Goal: Information Seeking & Learning: Learn about a topic

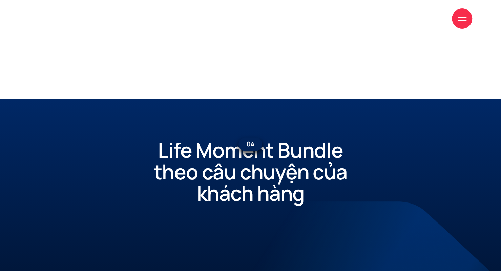
scroll to position [6127, 0]
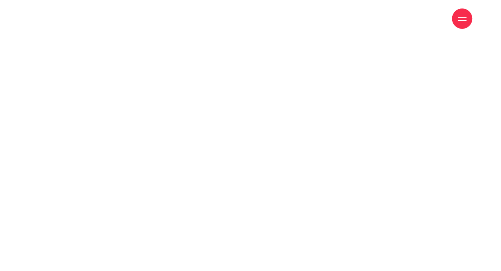
scroll to position [4014, 0]
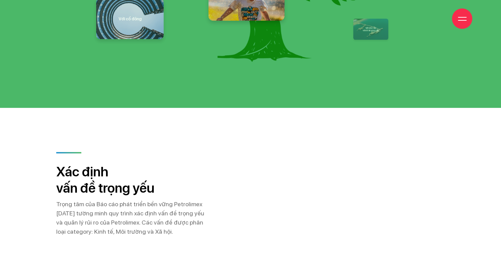
scroll to position [6304, 0]
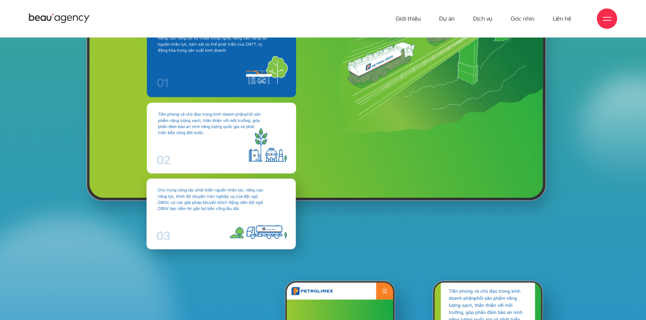
scroll to position [9183, 0]
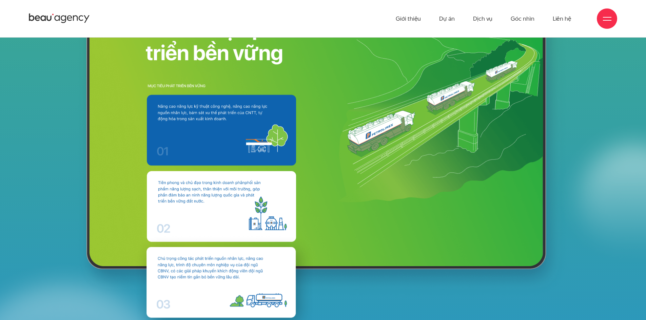
click at [263, 131] on image at bounding box center [221, 124] width 149 height 83
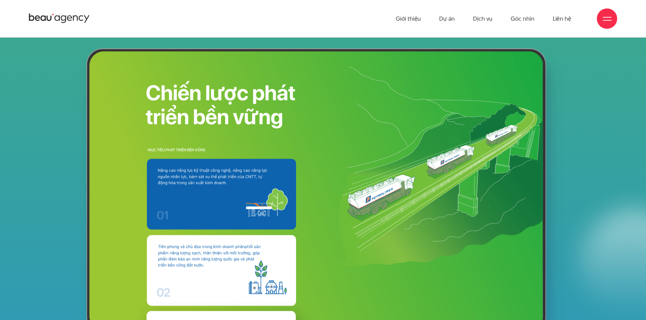
scroll to position [0, 0]
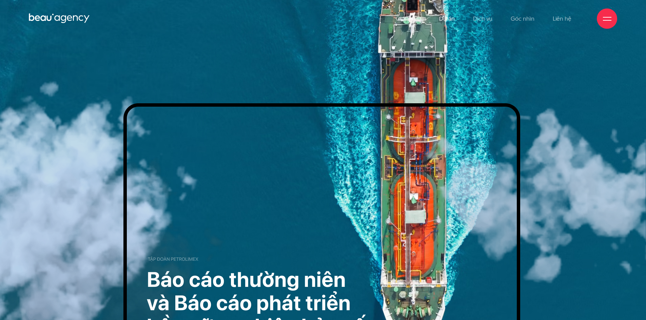
click at [453, 20] on link "Dự án" at bounding box center [447, 18] width 16 height 37
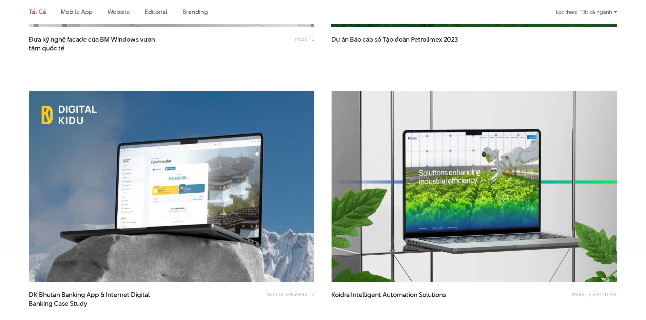
scroll to position [1559, 0]
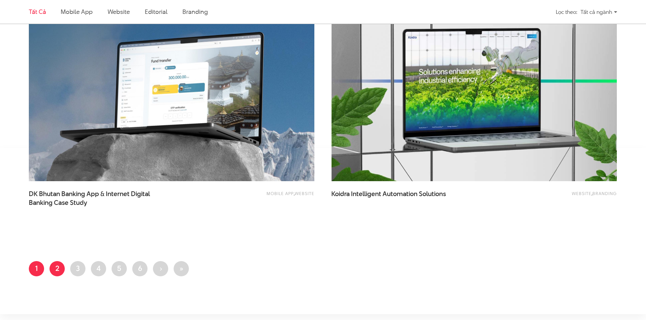
click at [59, 269] on link "Trang 2" at bounding box center [56, 268] width 15 height 15
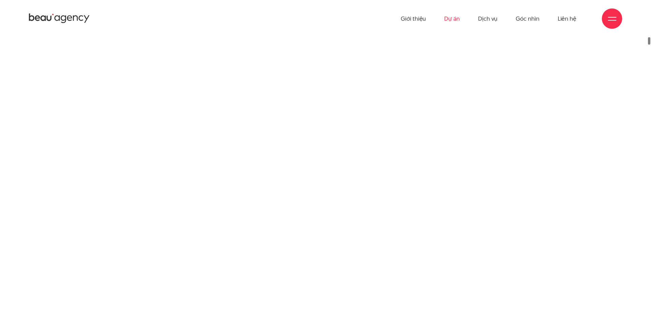
click at [457, 17] on link "Dự án" at bounding box center [452, 18] width 16 height 37
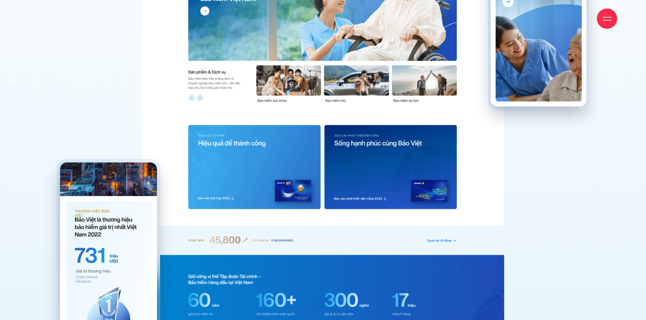
scroll to position [2948, 0]
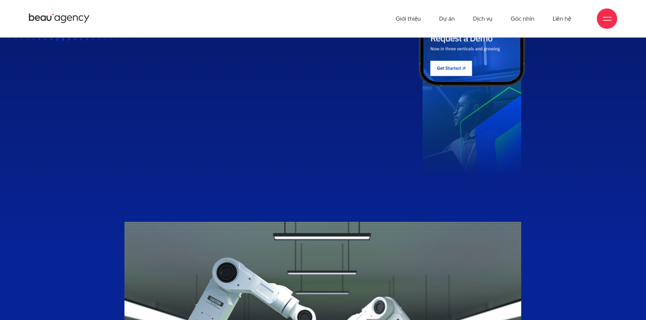
scroll to position [712, 0]
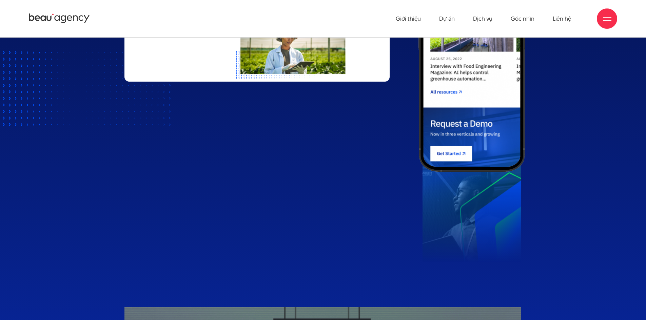
click at [455, 22] on ul "Giới thiệu Dự án Dịch vụ Góc nhìn Liên hệ" at bounding box center [483, 18] width 176 height 37
click at [451, 19] on link "Dự án" at bounding box center [447, 18] width 16 height 37
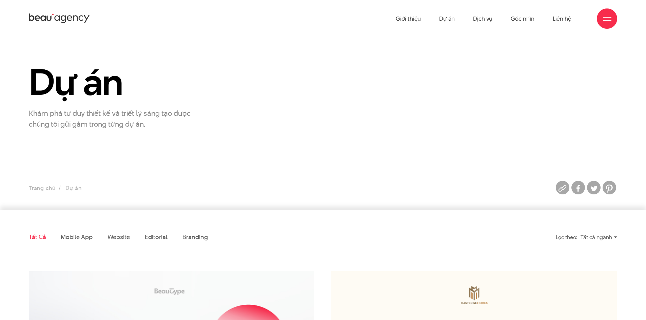
click at [71, 11] on div "Giới thiệu Dự án Dịch vụ Góc nhìn Liên hệ" at bounding box center [323, 18] width 588 height 37
click at [69, 16] on icon at bounding box center [59, 19] width 61 height 12
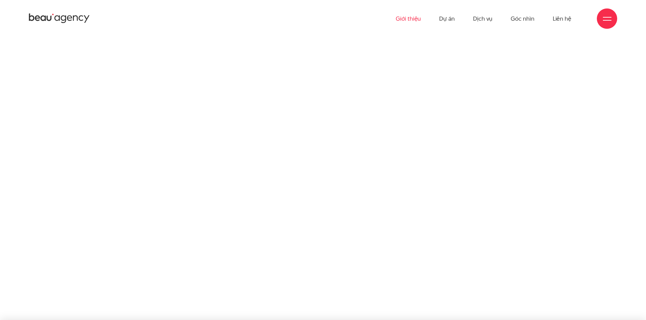
click at [400, 19] on link "Giới thiệu" at bounding box center [407, 18] width 25 height 37
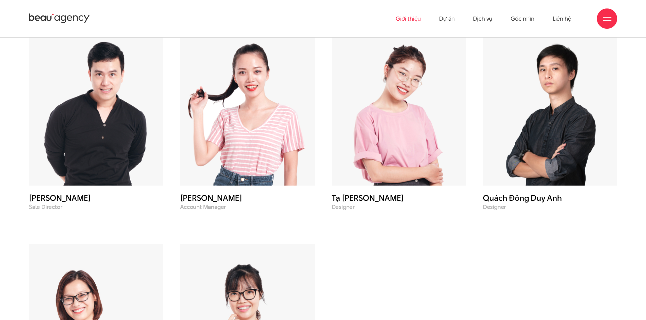
scroll to position [2628, 0]
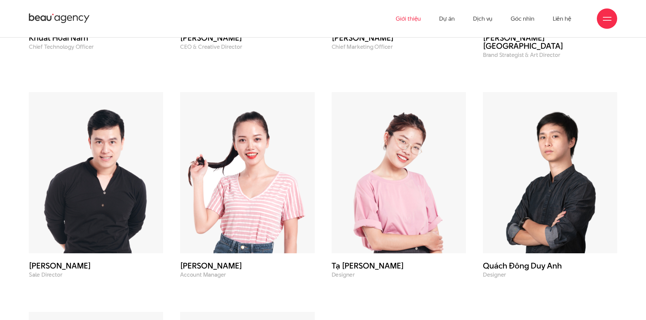
click at [386, 136] on img at bounding box center [398, 172] width 134 height 161
click at [347, 262] on h3 "Tạ [PERSON_NAME]" at bounding box center [398, 266] width 134 height 8
click at [348, 262] on h3 "Tạ Bích Huyền" at bounding box center [398, 266] width 134 height 8
click at [344, 272] on p "Designer" at bounding box center [398, 275] width 134 height 6
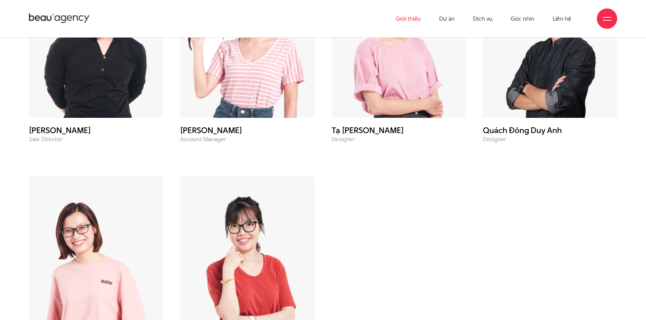
click at [535, 44] on img at bounding box center [550, 37] width 134 height 161
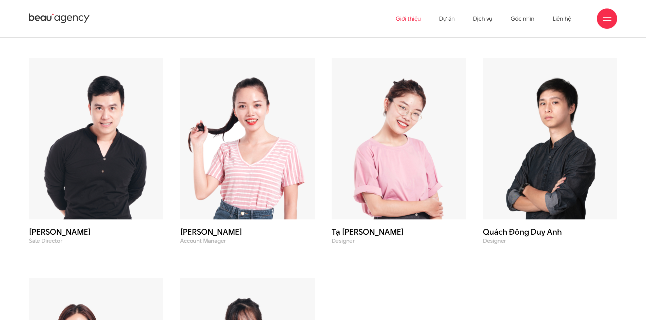
click at [523, 87] on img at bounding box center [550, 138] width 134 height 161
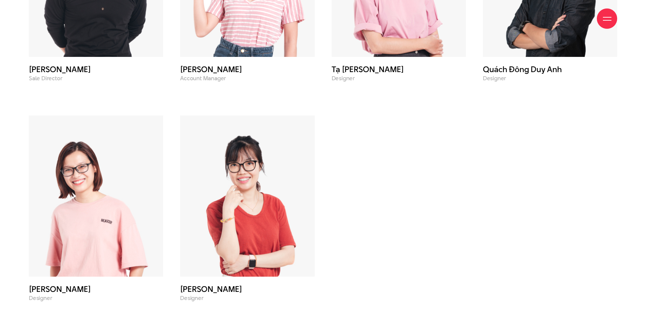
scroll to position [2865, 0]
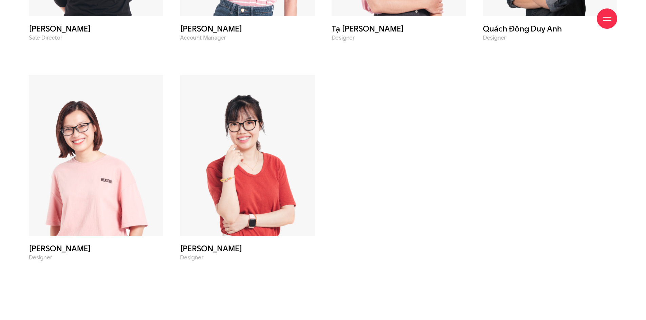
click at [246, 189] on img at bounding box center [247, 155] width 134 height 161
click at [179, 221] on div "Nguyễn Như Trang Designer" at bounding box center [246, 151] width 151 height 220
click at [105, 182] on img at bounding box center [96, 155] width 134 height 161
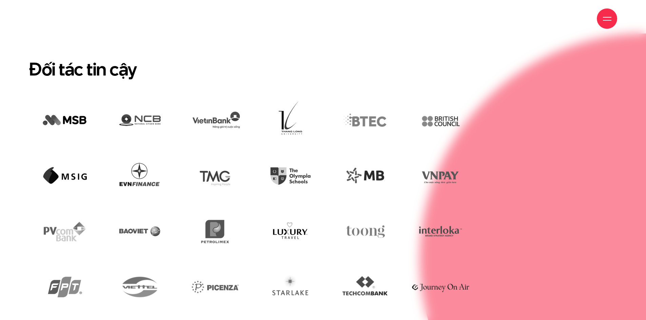
scroll to position [1984, 0]
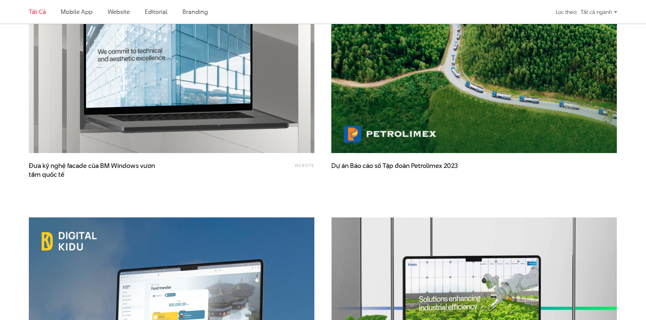
scroll to position [1389, 0]
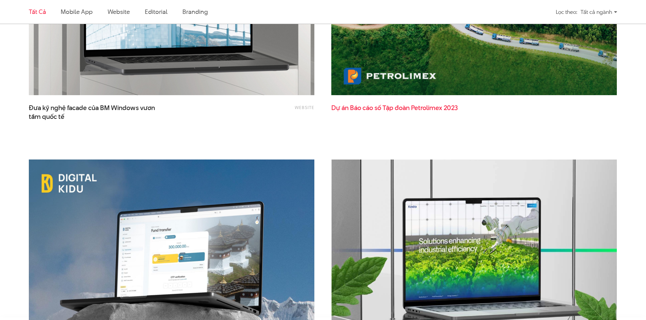
click at [428, 108] on span "Petrolimex" at bounding box center [426, 107] width 31 height 9
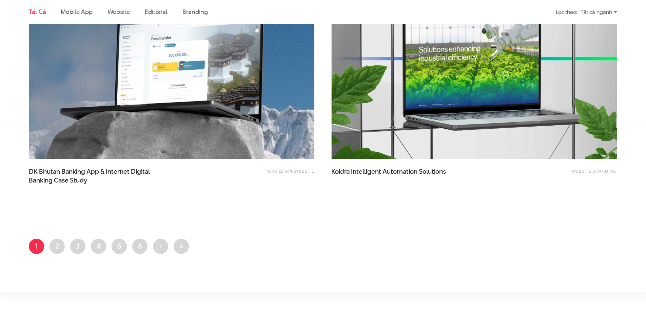
scroll to position [1660, 0]
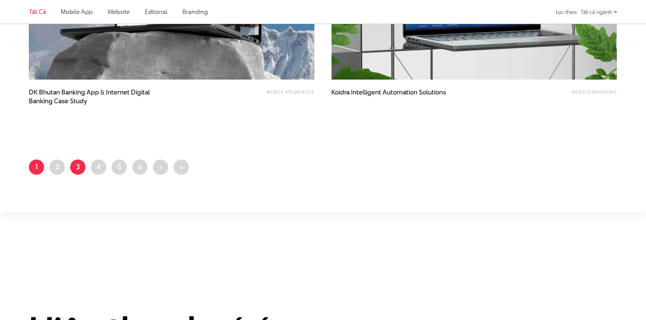
click at [74, 168] on link "Trang 3" at bounding box center [77, 167] width 15 height 15
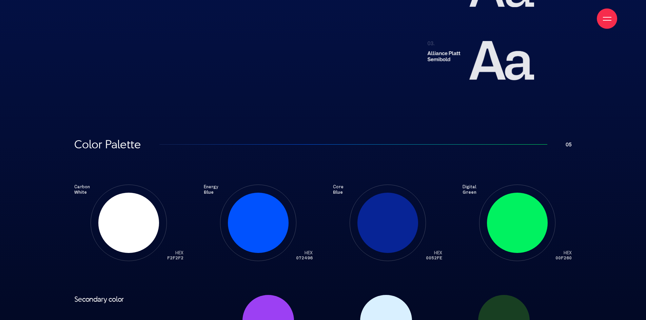
scroll to position [3795, 0]
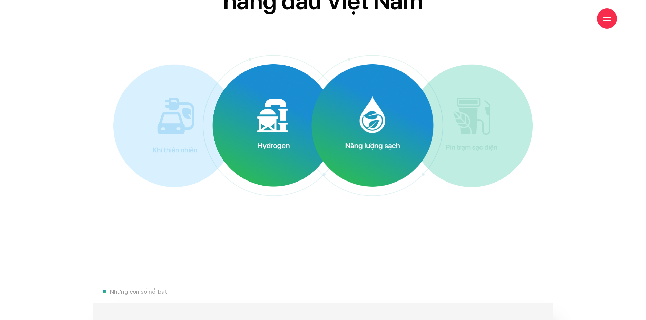
scroll to position [3792, 0]
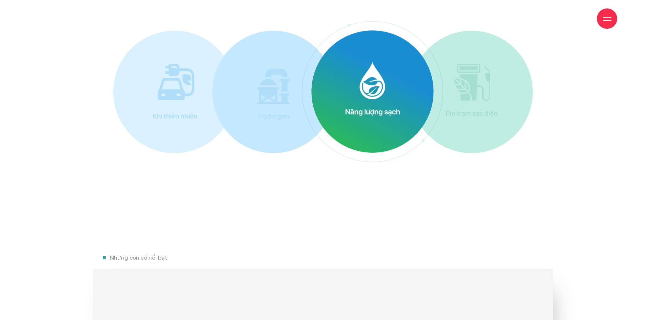
click at [355, 127] on img at bounding box center [372, 91] width 122 height 122
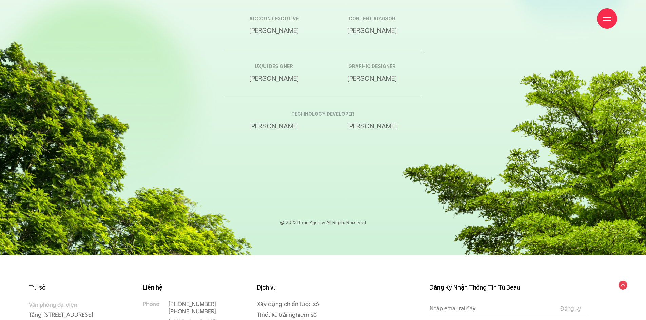
scroll to position [11490, 0]
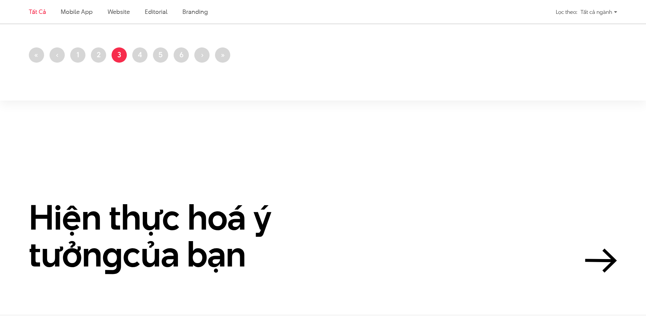
scroll to position [1728, 0]
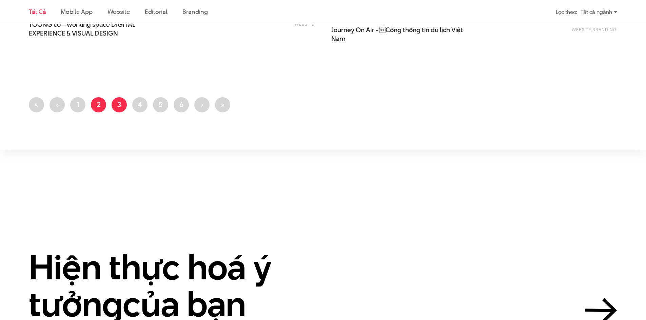
click at [97, 109] on link "Trang 2" at bounding box center [98, 104] width 15 height 15
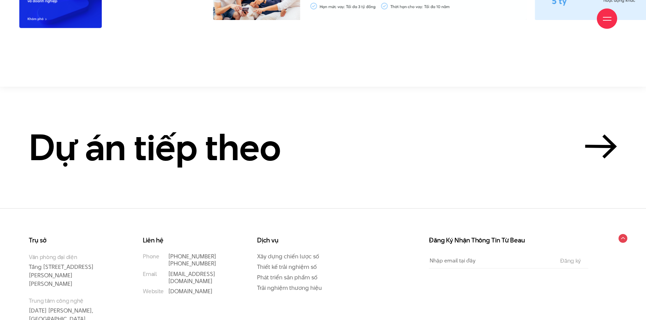
scroll to position [7780, 0]
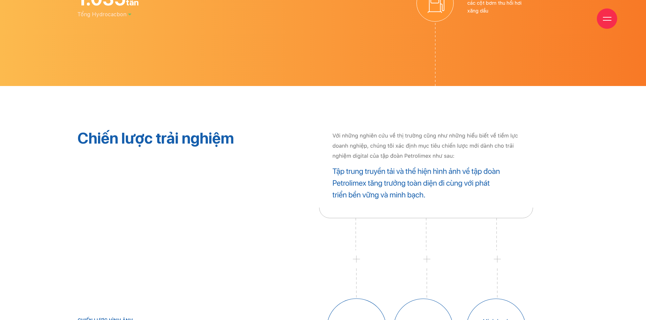
scroll to position [2609, 0]
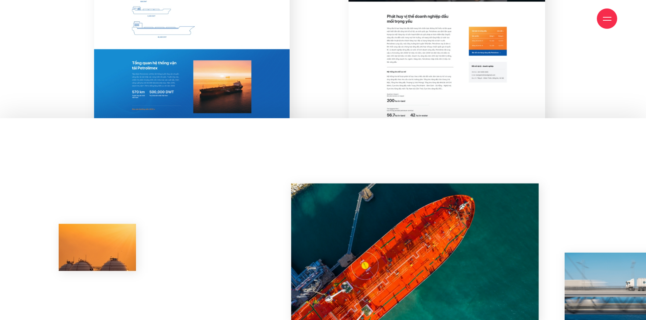
click at [376, 192] on img at bounding box center [417, 254] width 278 height 169
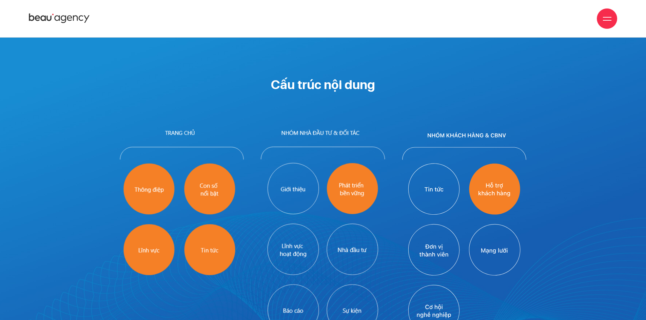
scroll to position [3016, 0]
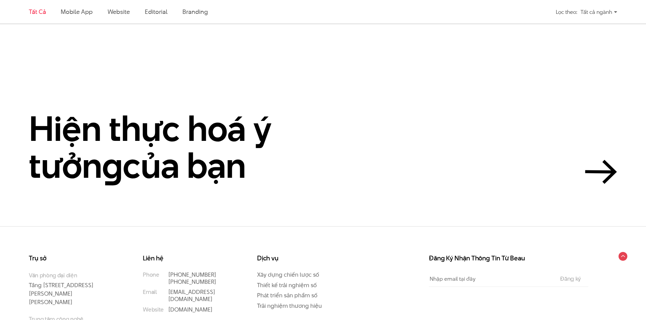
scroll to position [1789, 0]
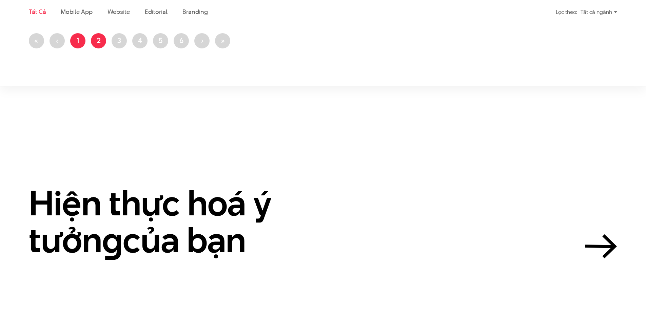
click at [73, 43] on link "Trang 1" at bounding box center [77, 40] width 15 height 15
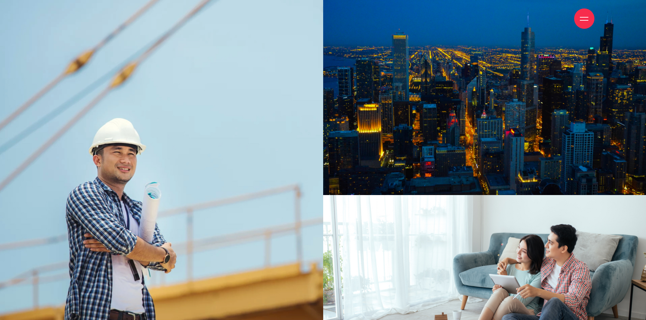
scroll to position [5140, 0]
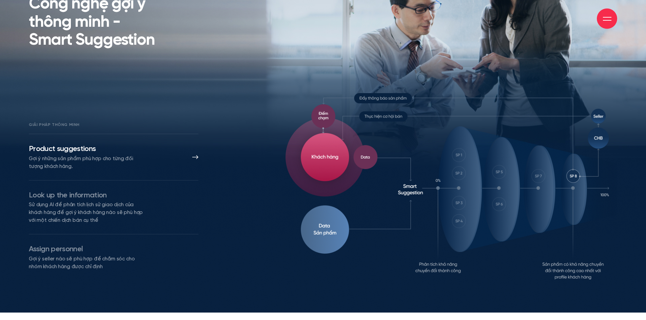
scroll to position [5253, 0]
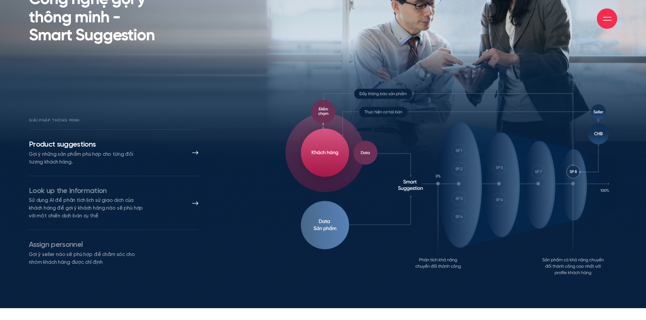
click at [169, 197] on li "Look up the information Sử dụng AI để phân tích lịch sử giao dịch của khách hàn…" at bounding box center [113, 203] width 169 height 54
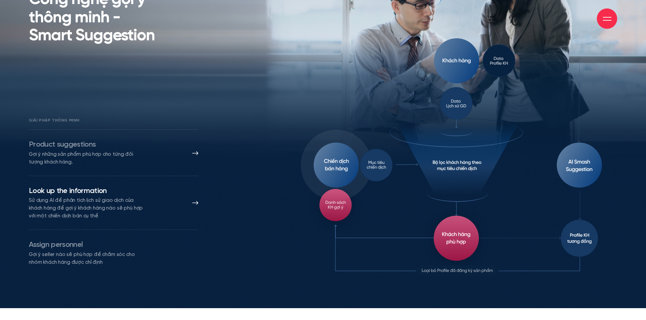
click at [180, 164] on li "Product suggestions Gợi ý những sản phẩm phù hợp cho từng đối tượng khách hàng." at bounding box center [113, 152] width 169 height 46
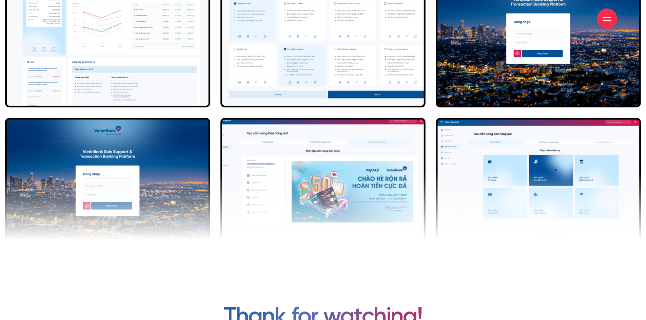
scroll to position [5754, 0]
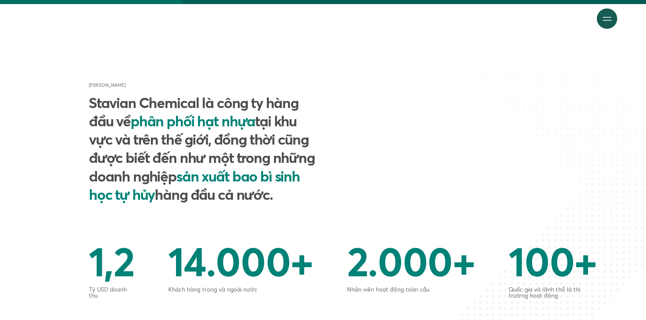
scroll to position [407, 0]
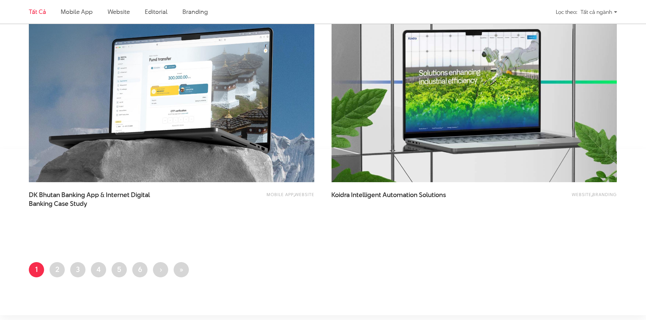
scroll to position [1525, 0]
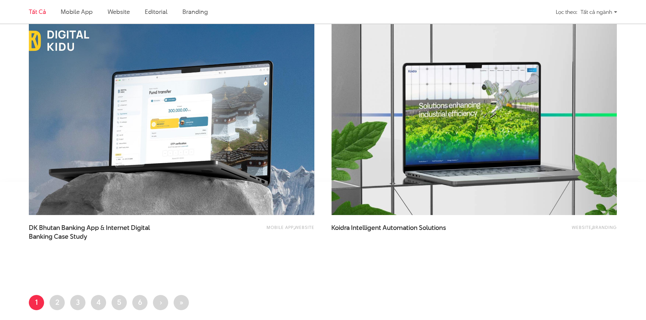
click at [216, 180] on img at bounding box center [172, 120] width 314 height 210
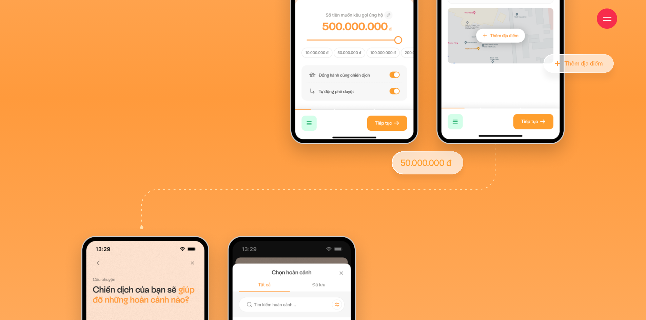
scroll to position [11352, 0]
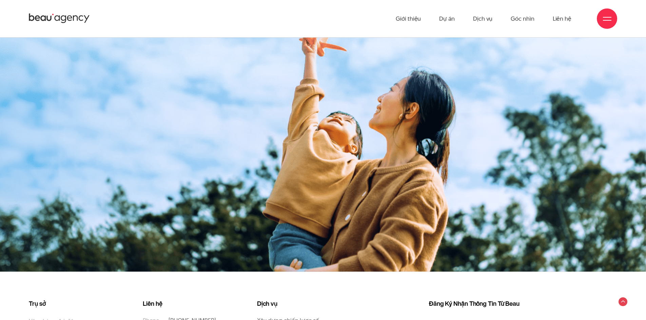
scroll to position [11307, 0]
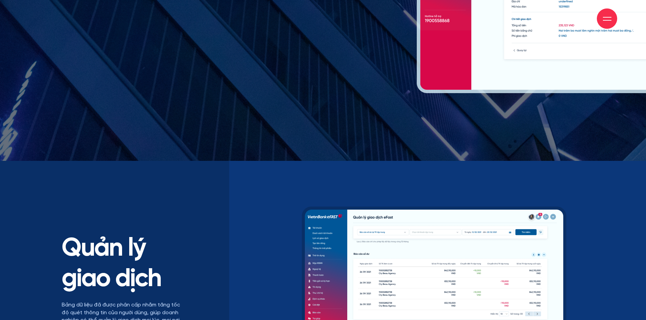
scroll to position [5998, 0]
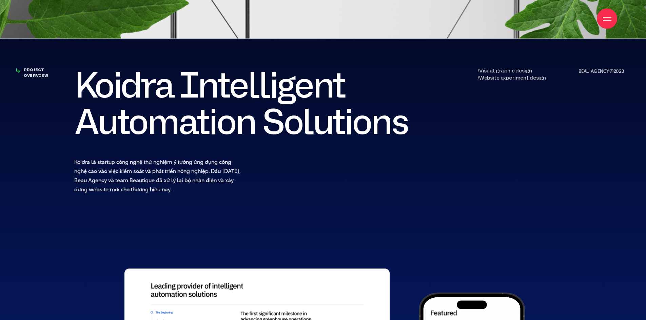
scroll to position [366, 0]
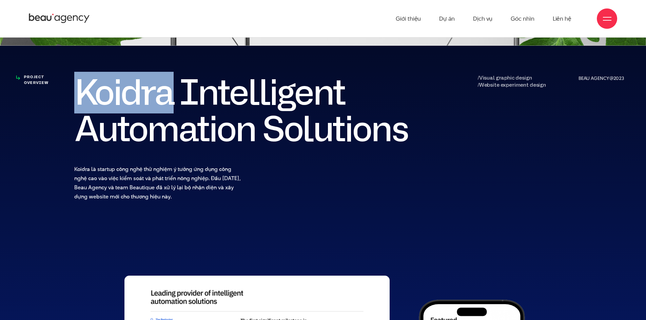
drag, startPoint x: 76, startPoint y: 85, endPoint x: 173, endPoint y: 86, distance: 96.9
click at [173, 86] on h2 "Koidra Intelligent Automation Solutions" at bounding box center [247, 111] width 346 height 73
copy h2 "Koidra"
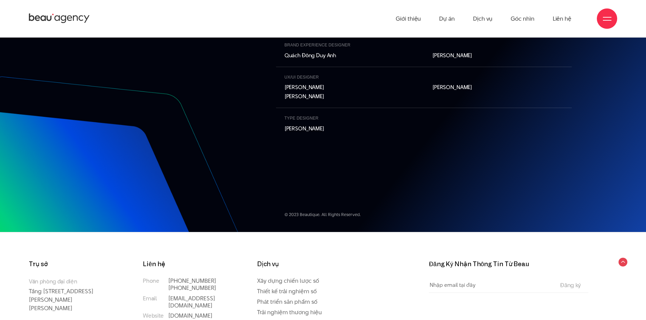
scroll to position [7537, 0]
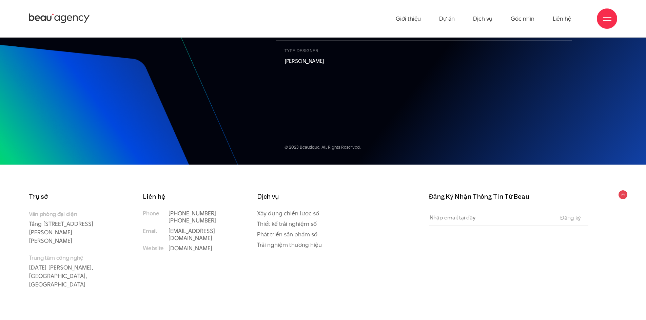
scroll to position [7571, 0]
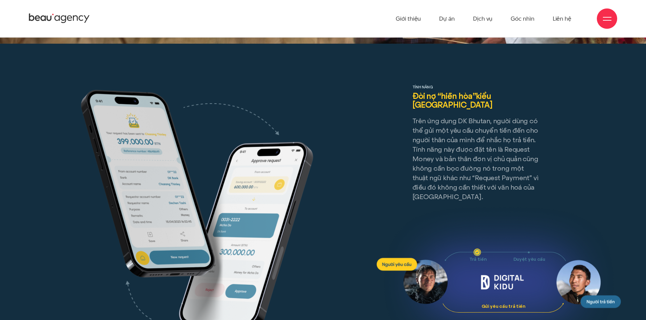
scroll to position [6167, 0]
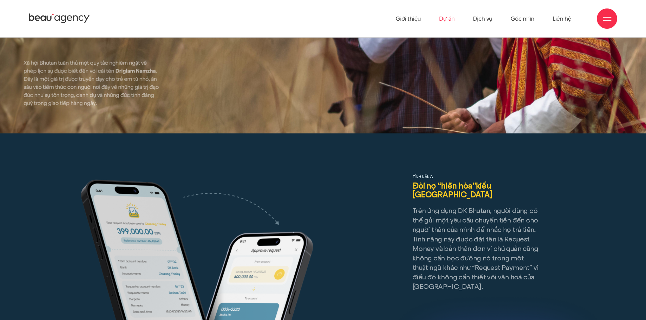
click at [447, 12] on link "Dự án" at bounding box center [447, 18] width 16 height 37
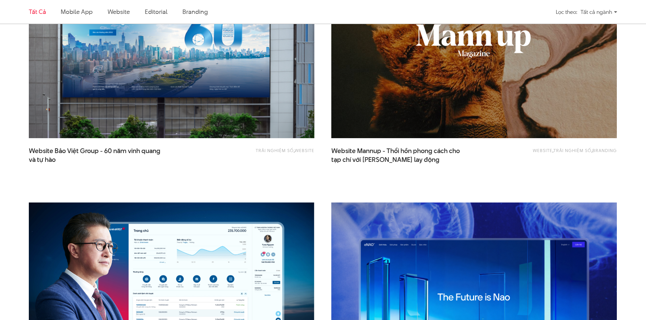
scroll to position [881, 0]
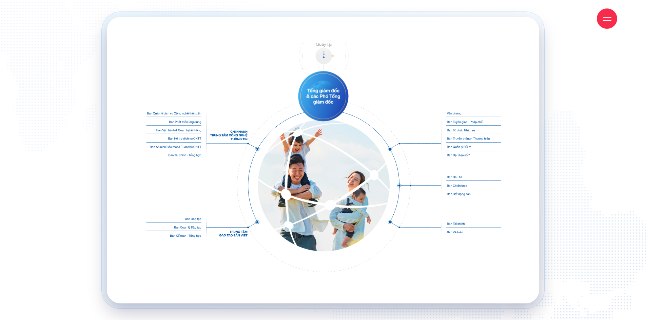
scroll to position [7664, 0]
